Goal: Task Accomplishment & Management: Use online tool/utility

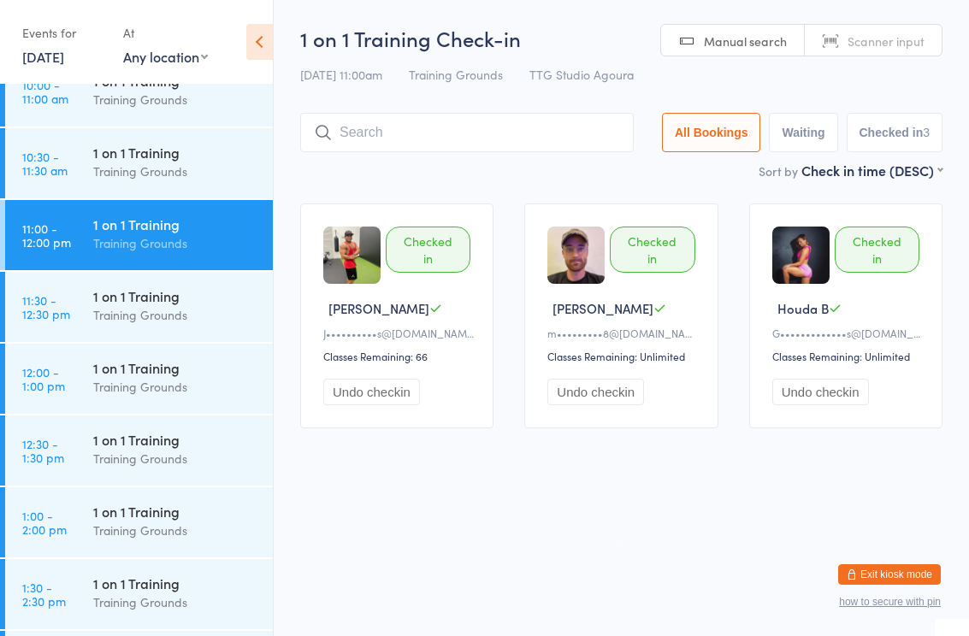
scroll to position [896, 0]
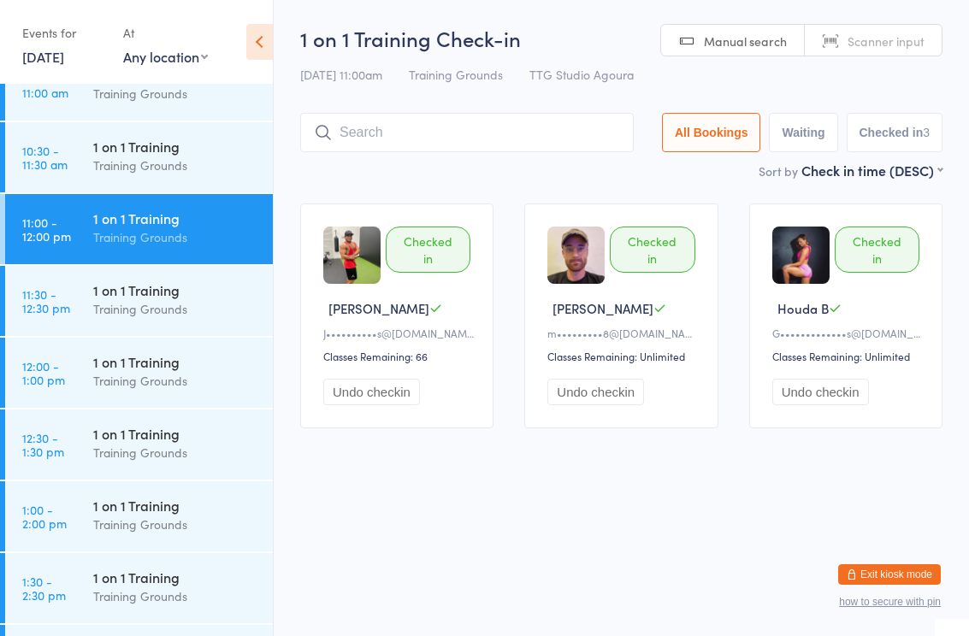
click at [175, 282] on div "1 on 1 Training" at bounding box center [175, 290] width 165 height 19
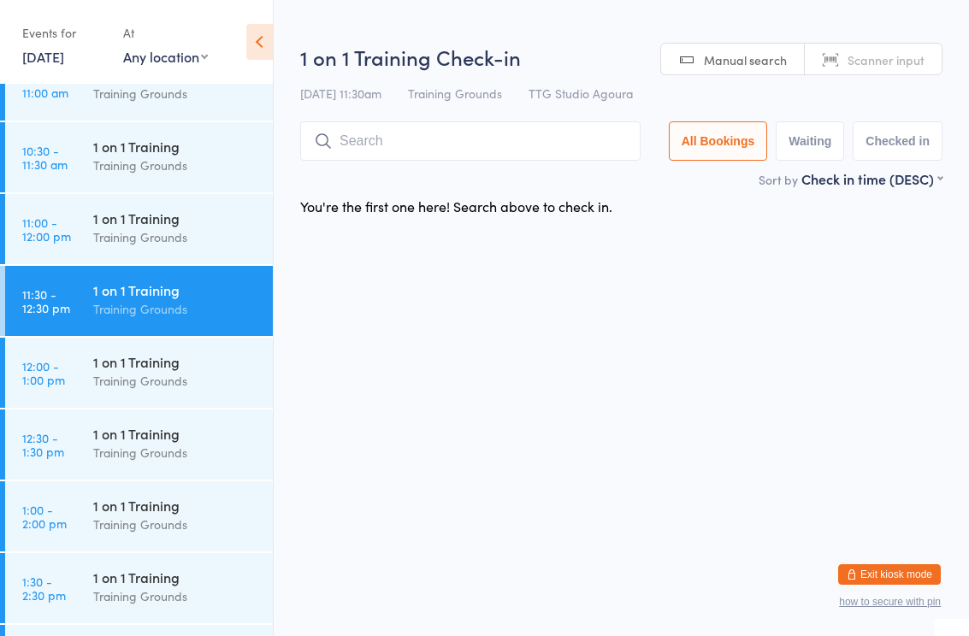
click at [456, 137] on input "search" at bounding box center [470, 140] width 340 height 39
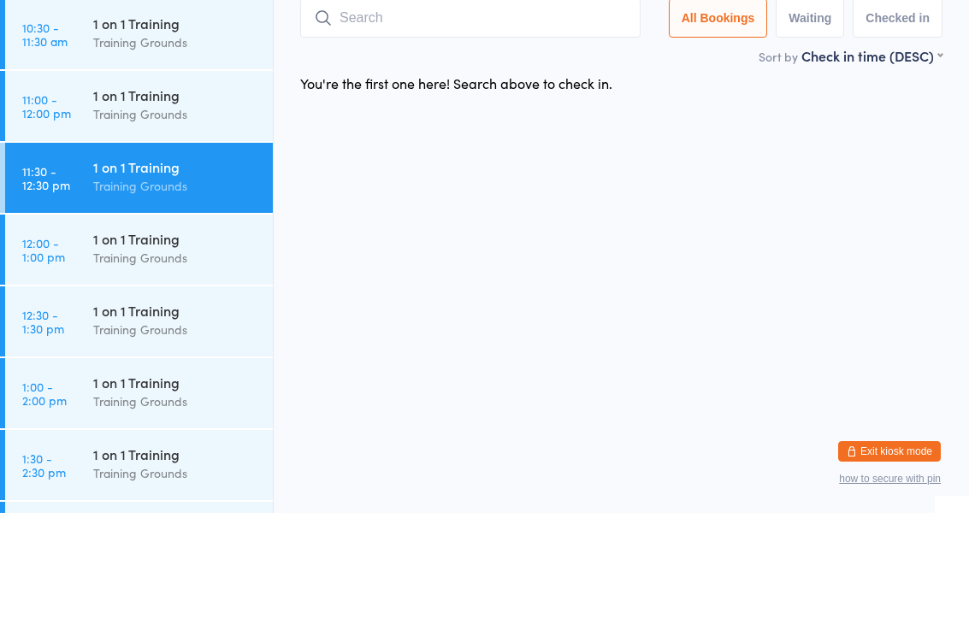
click at [167, 156] on div "Training Grounds" at bounding box center [175, 166] width 165 height 20
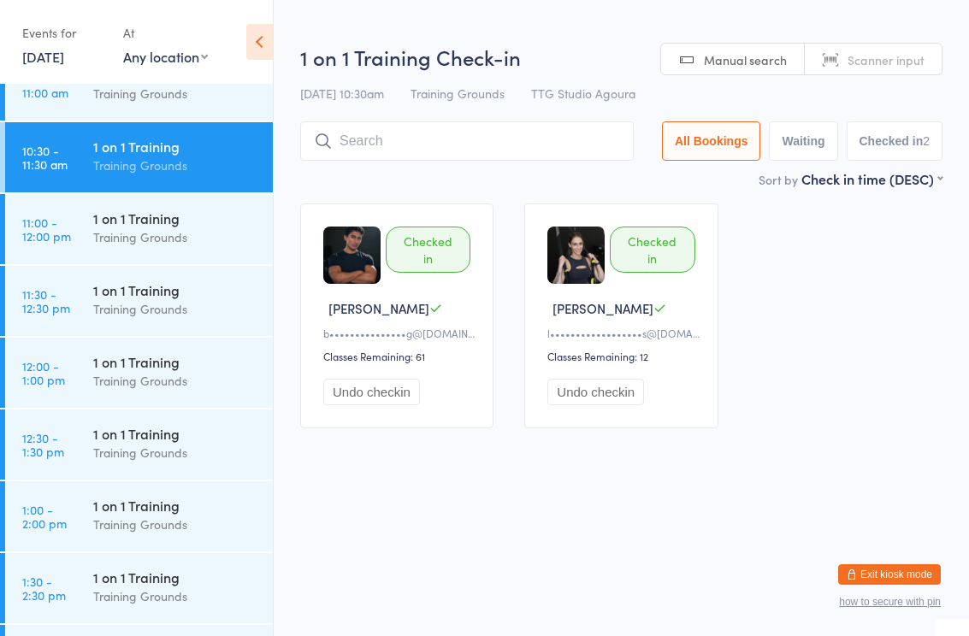
click at [141, 285] on div "1 on 1 Training" at bounding box center [175, 290] width 165 height 19
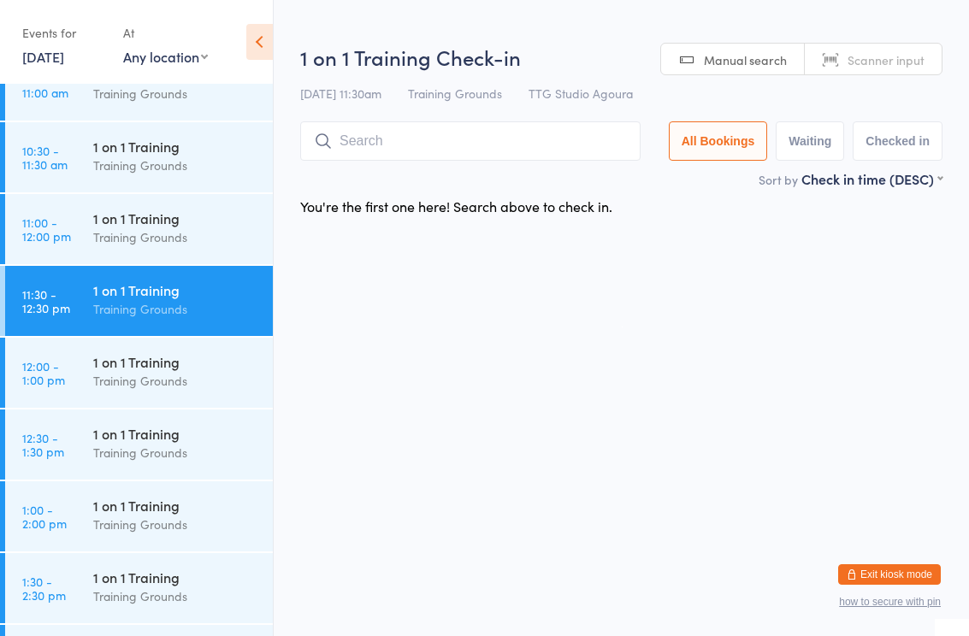
click at [435, 129] on input "search" at bounding box center [470, 140] width 340 height 39
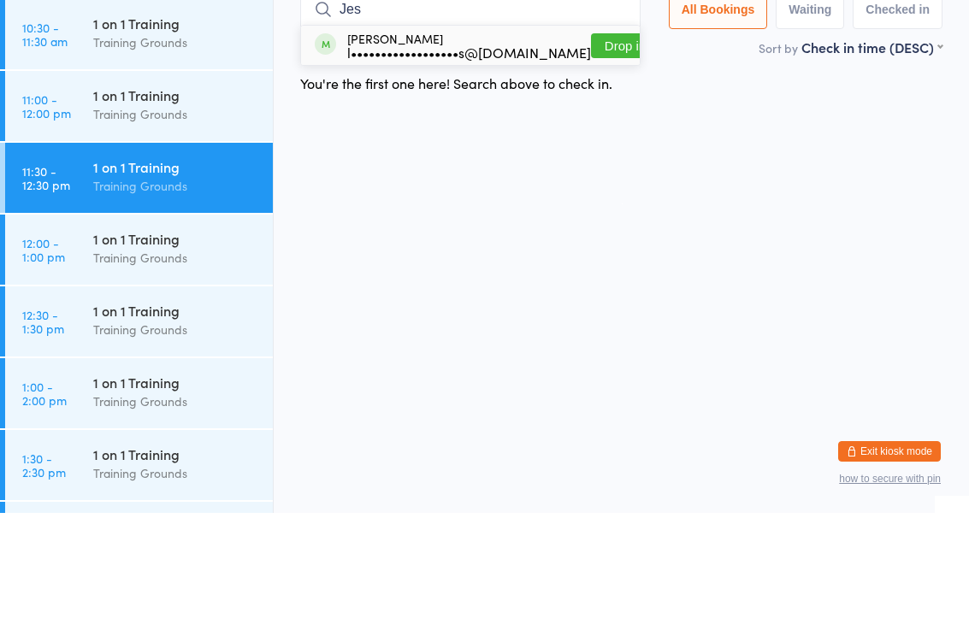
type input "Jes"
click at [399, 169] on div "l••••••••••••••••••s@[DOMAIN_NAME]" at bounding box center [469, 176] width 244 height 14
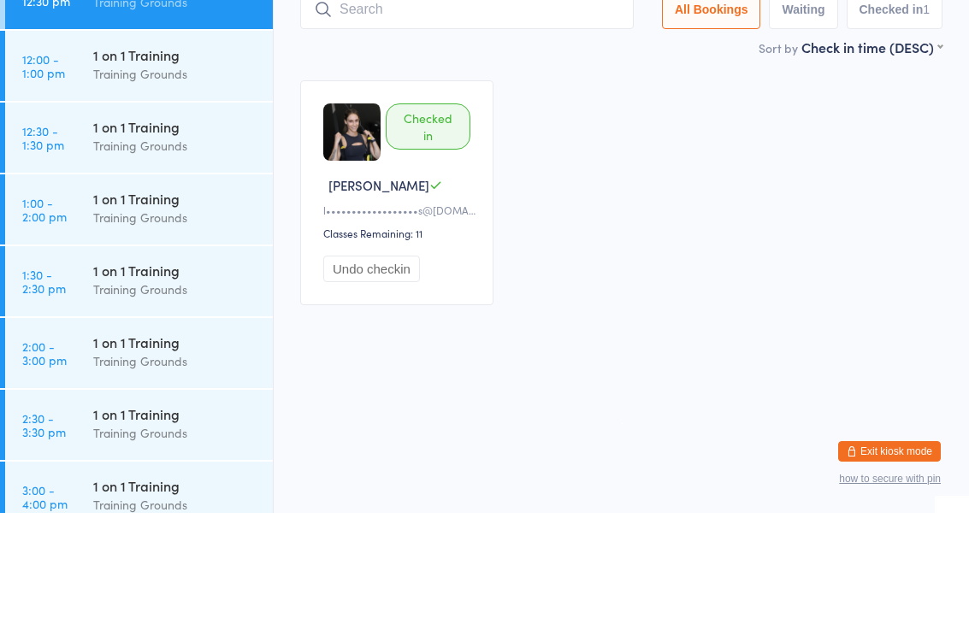
scroll to position [1081, 0]
click at [168, 257] on div "Training Grounds" at bounding box center [175, 267] width 165 height 20
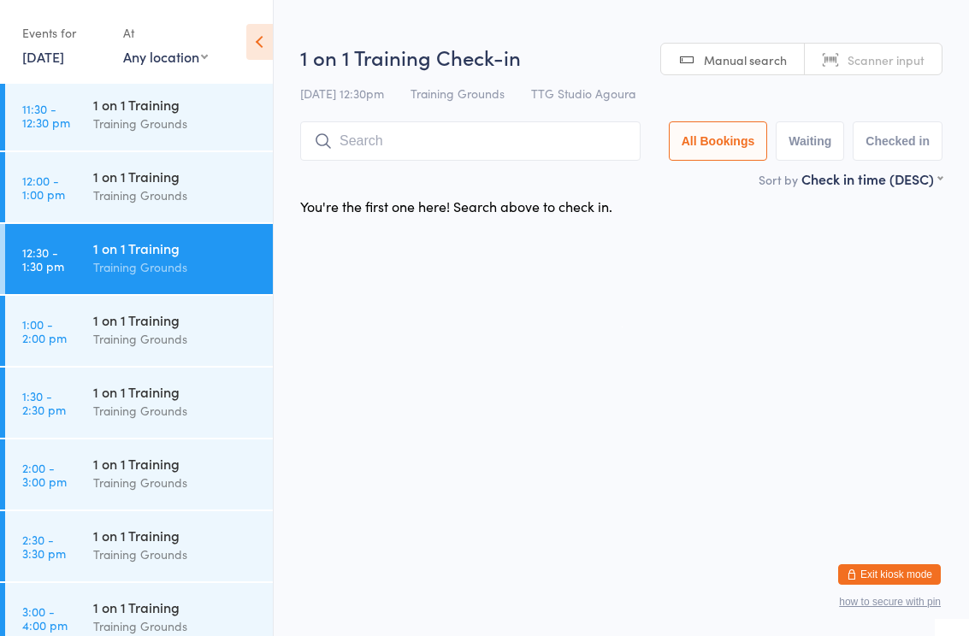
click at [448, 139] on input "search" at bounding box center [470, 140] width 340 height 39
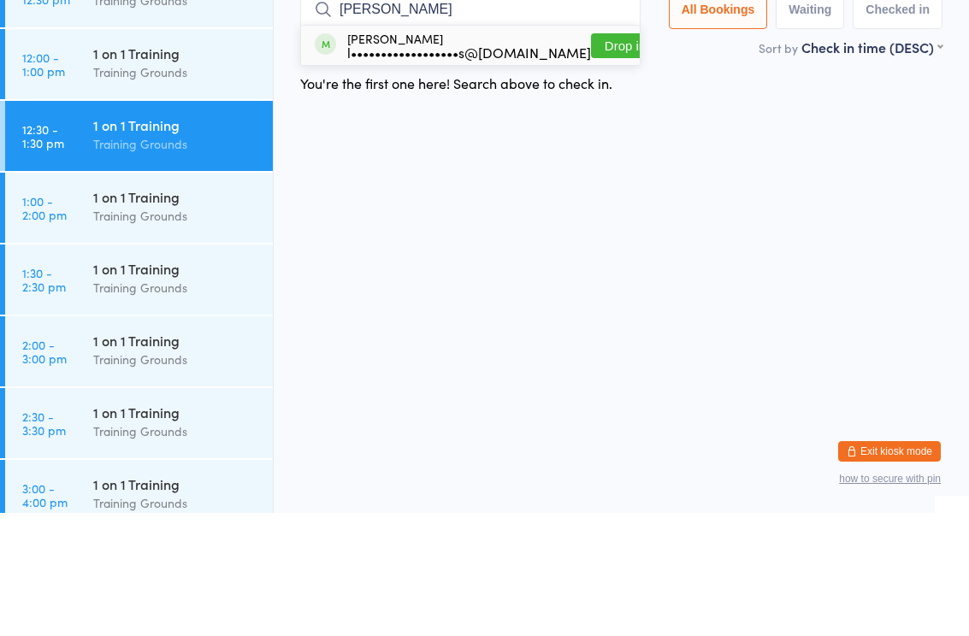
type input "[PERSON_NAME]"
click at [405, 155] on div "[PERSON_NAME] l••••••••••••••••••s@[DOMAIN_NAME]" at bounding box center [469, 168] width 244 height 27
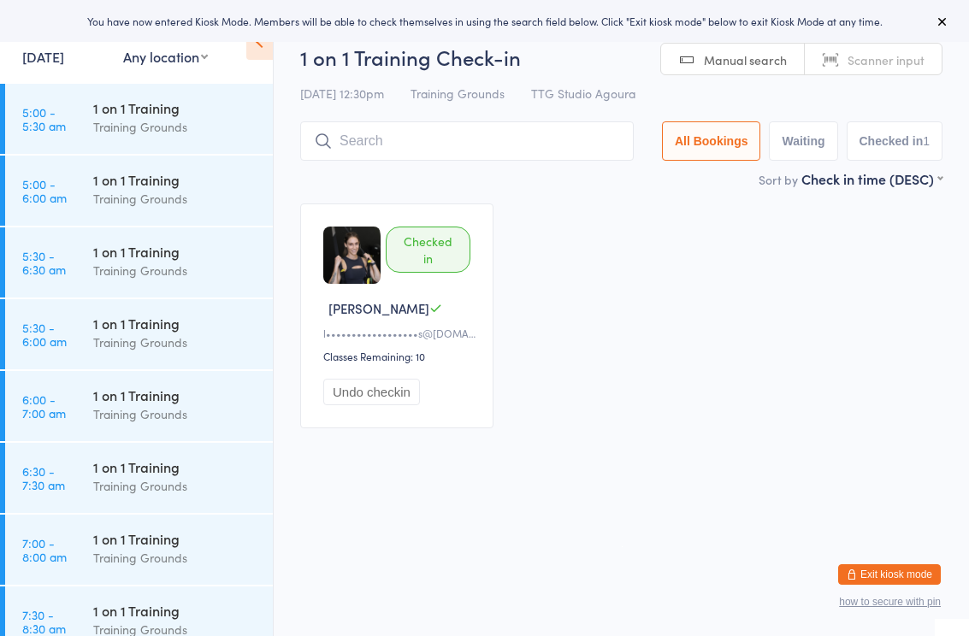
click at [623, 297] on div "Checked in Jessi L l••••••••••••••••••s@gmail.com Classes Remaining: 10 Undo ch…" at bounding box center [621, 316] width 673 height 256
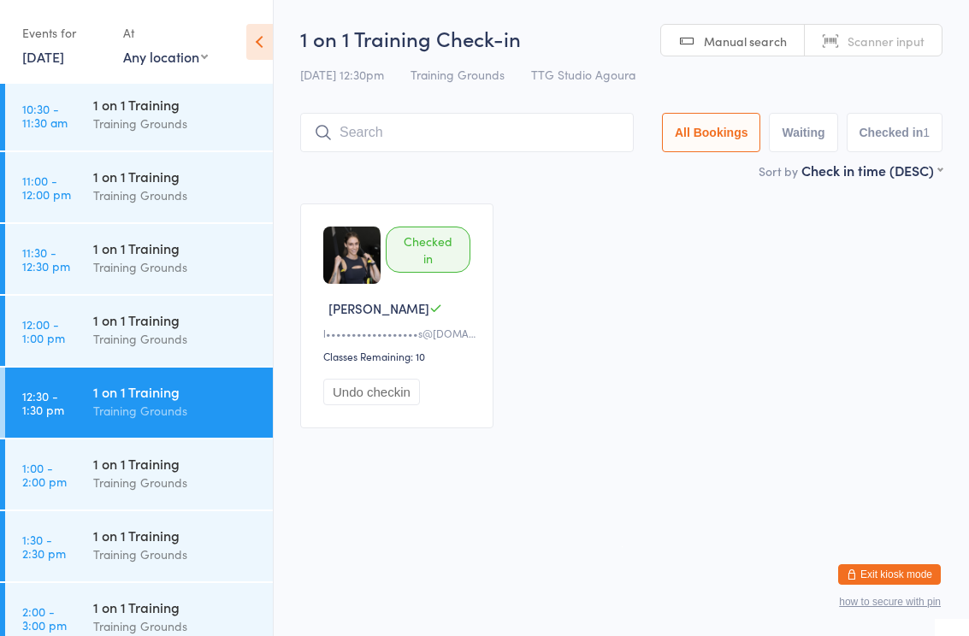
scroll to position [936, 0]
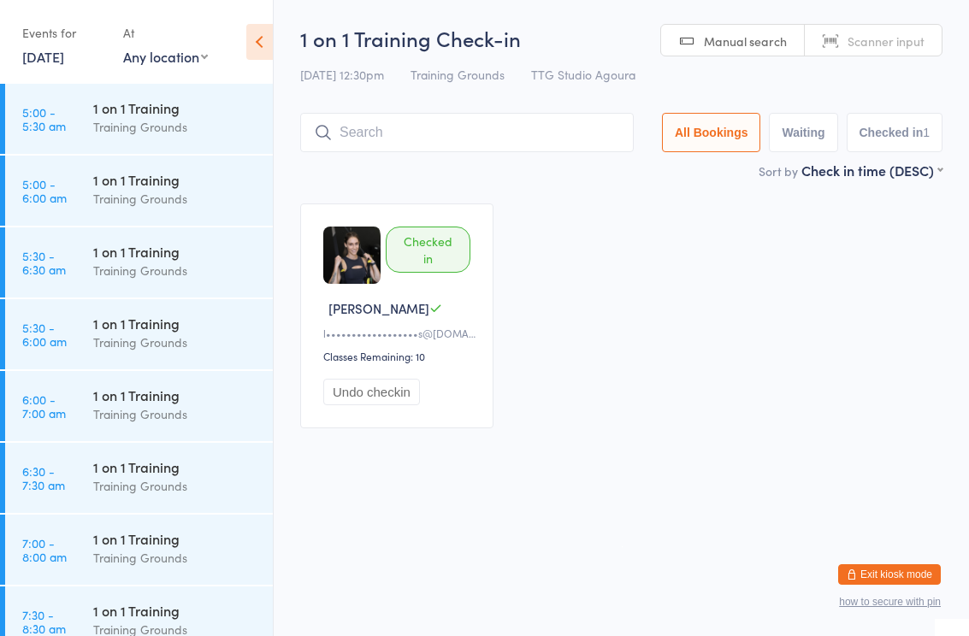
click at [136, 388] on div "1 on 1 Training" at bounding box center [175, 395] width 165 height 19
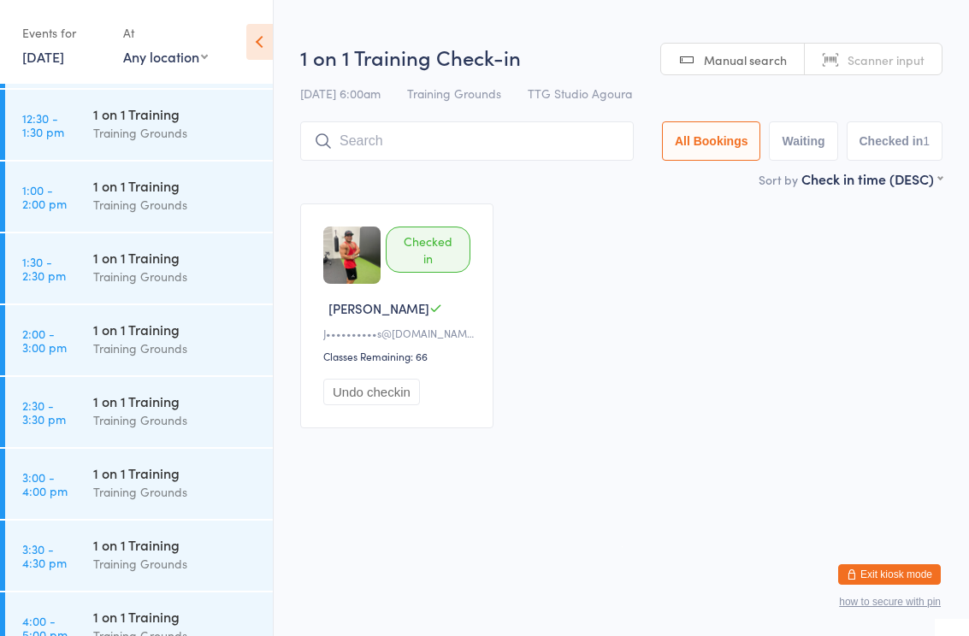
scroll to position [1188, 0]
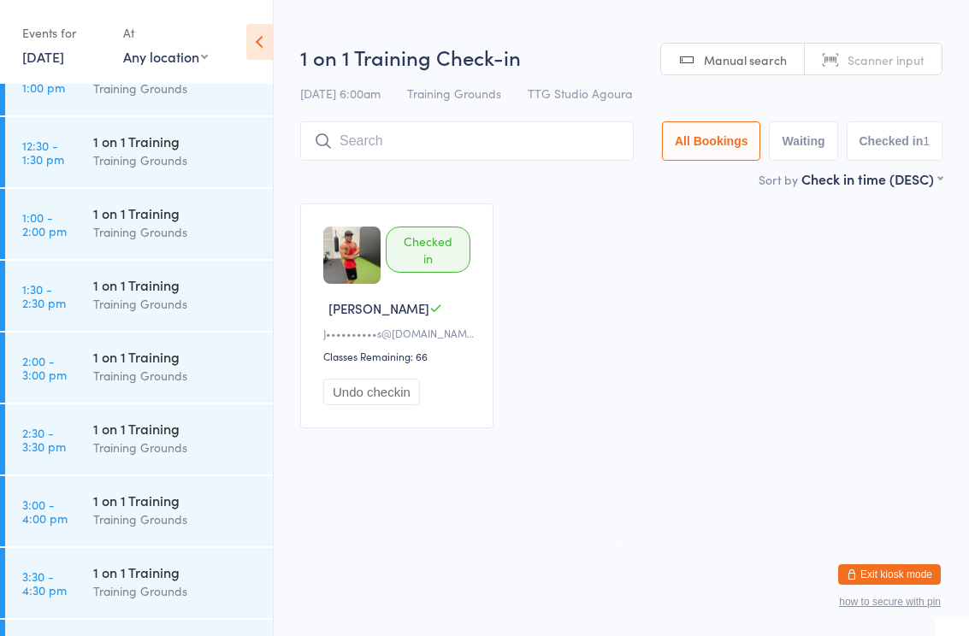
click at [140, 228] on div "Training Grounds" at bounding box center [175, 232] width 165 height 20
